Goal: Information Seeking & Learning: Check status

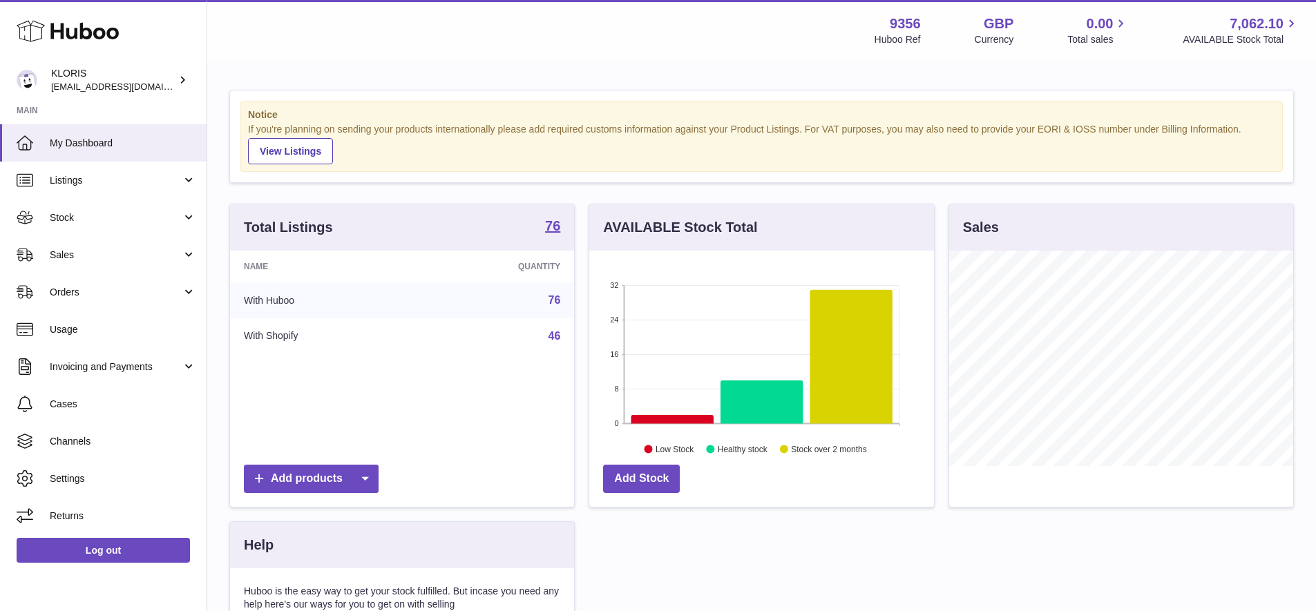
scroll to position [215, 345]
click at [77, 249] on span "Sales" at bounding box center [116, 255] width 132 height 13
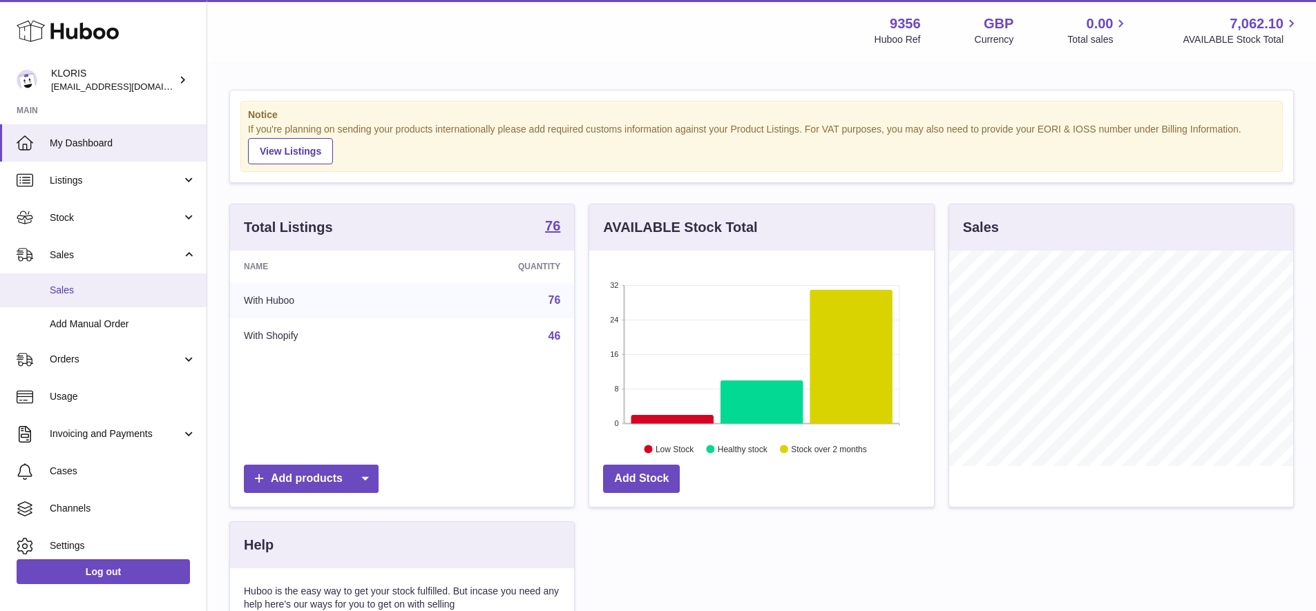
click at [85, 293] on span "Sales" at bounding box center [123, 290] width 146 height 13
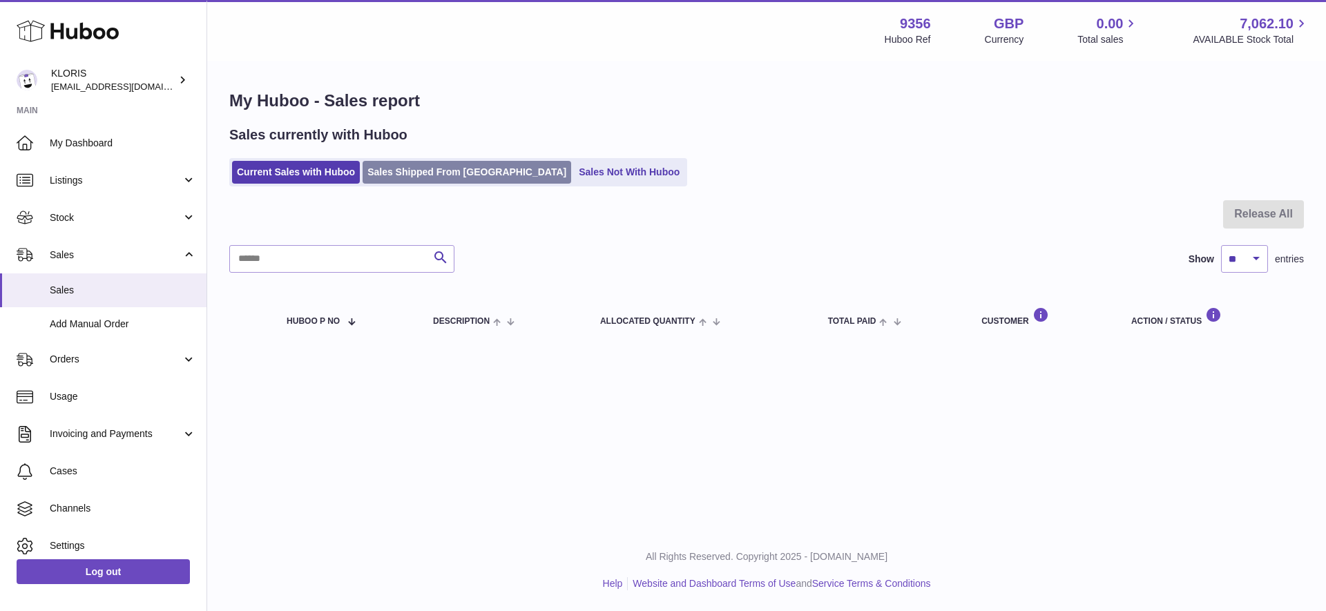
click at [433, 171] on link "Sales Shipped From [GEOGRAPHIC_DATA]" at bounding box center [467, 172] width 209 height 23
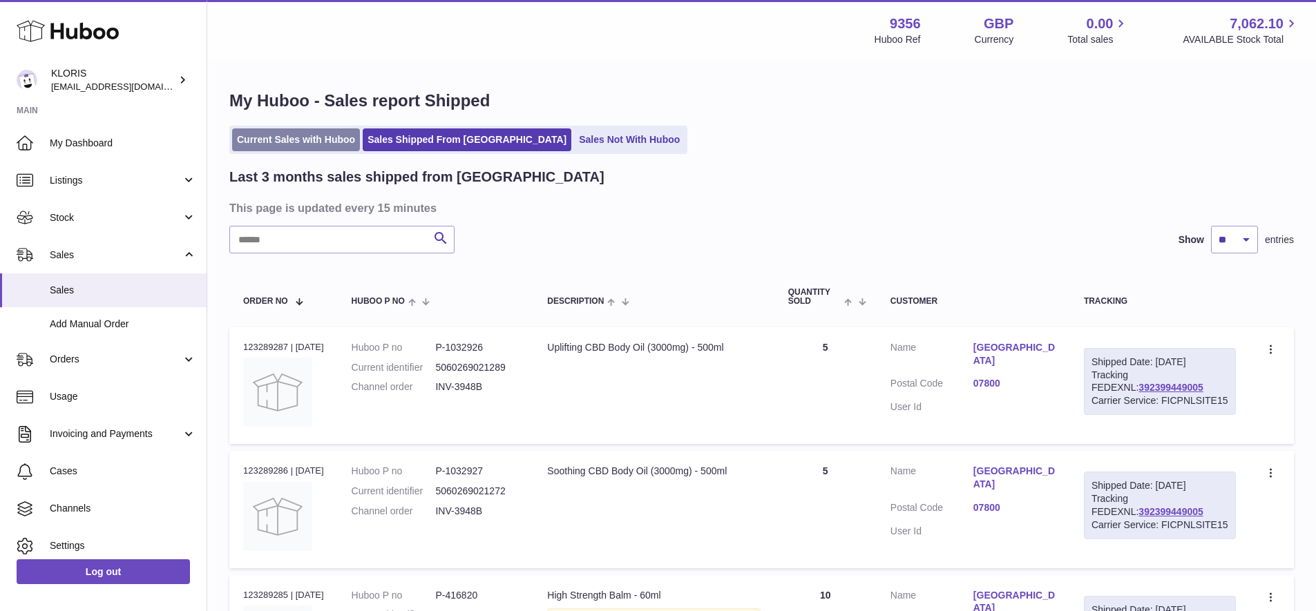
click at [281, 141] on link "Current Sales with Huboo" at bounding box center [296, 139] width 128 height 23
